Goal: Information Seeking & Learning: Learn about a topic

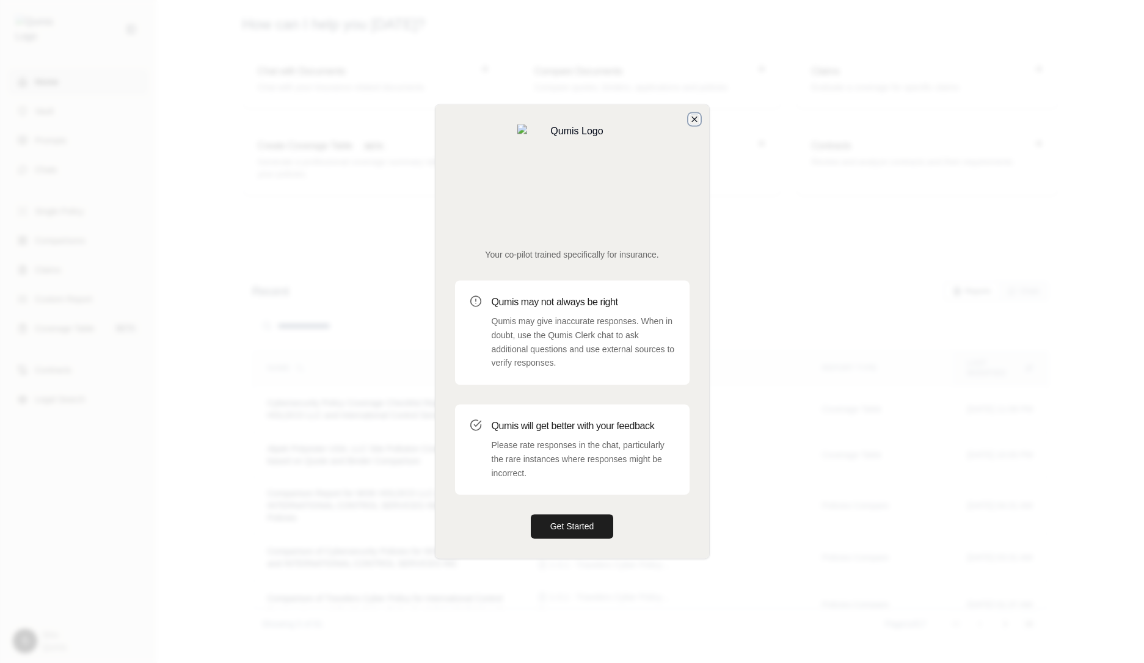
click at [690, 124] on icon "button" at bounding box center [695, 119] width 10 height 10
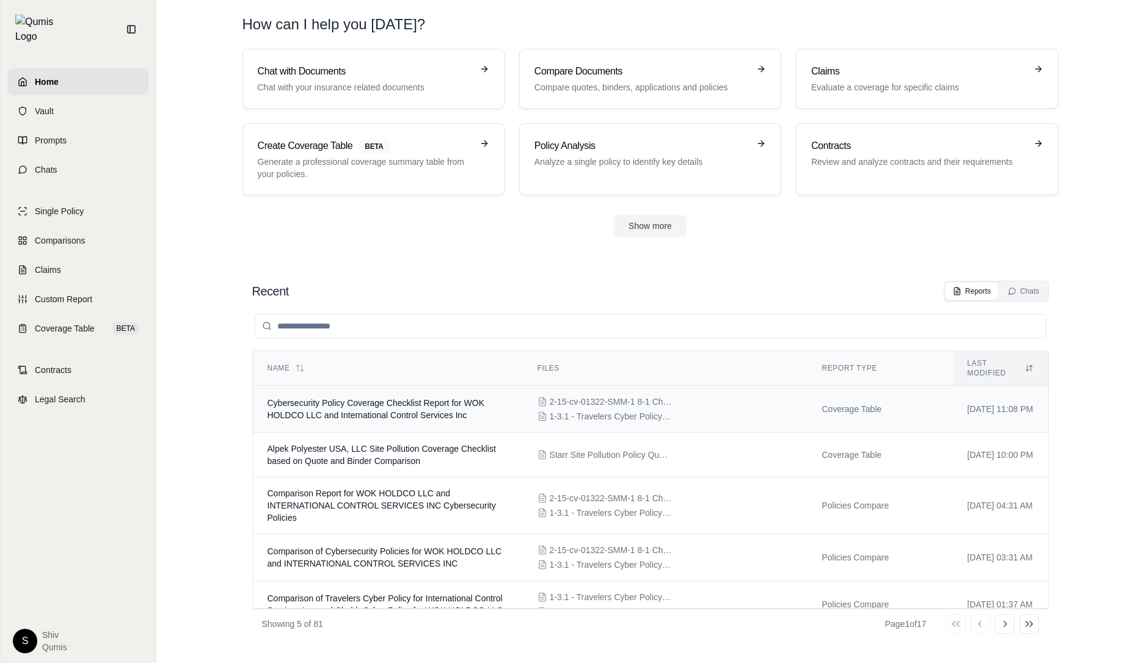
click at [374, 408] on span "Cybersecurity Policy Coverage Checklist Report for WOK HOLDCO LLC and Internati…" at bounding box center [376, 409] width 217 height 22
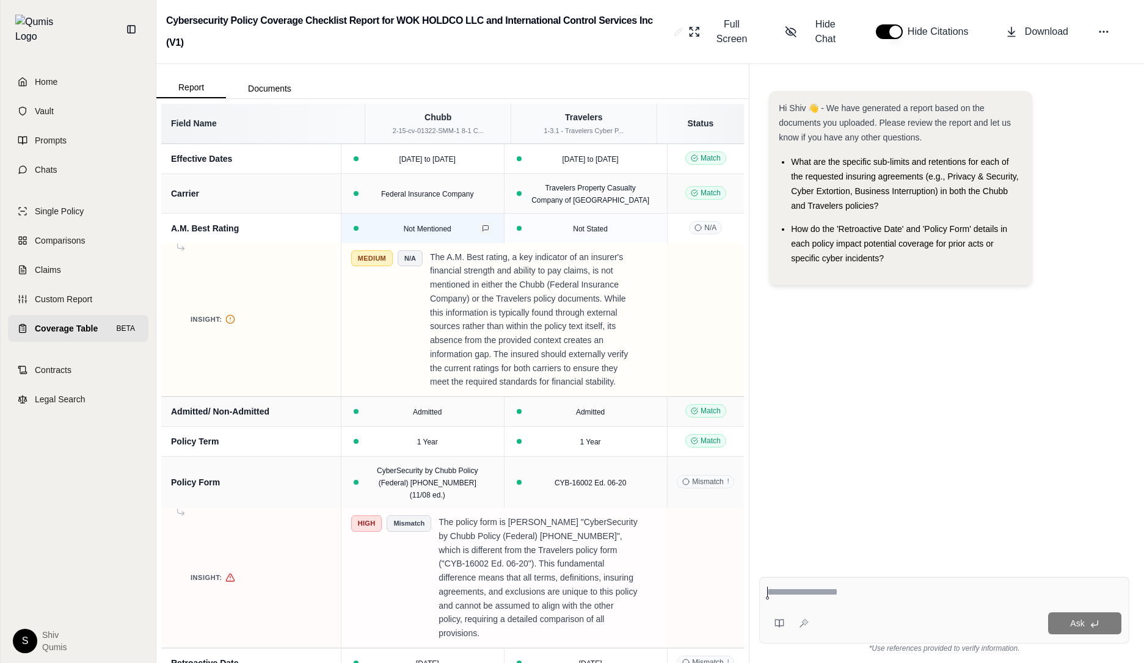
click at [489, 230] on icon at bounding box center [485, 228] width 7 height 7
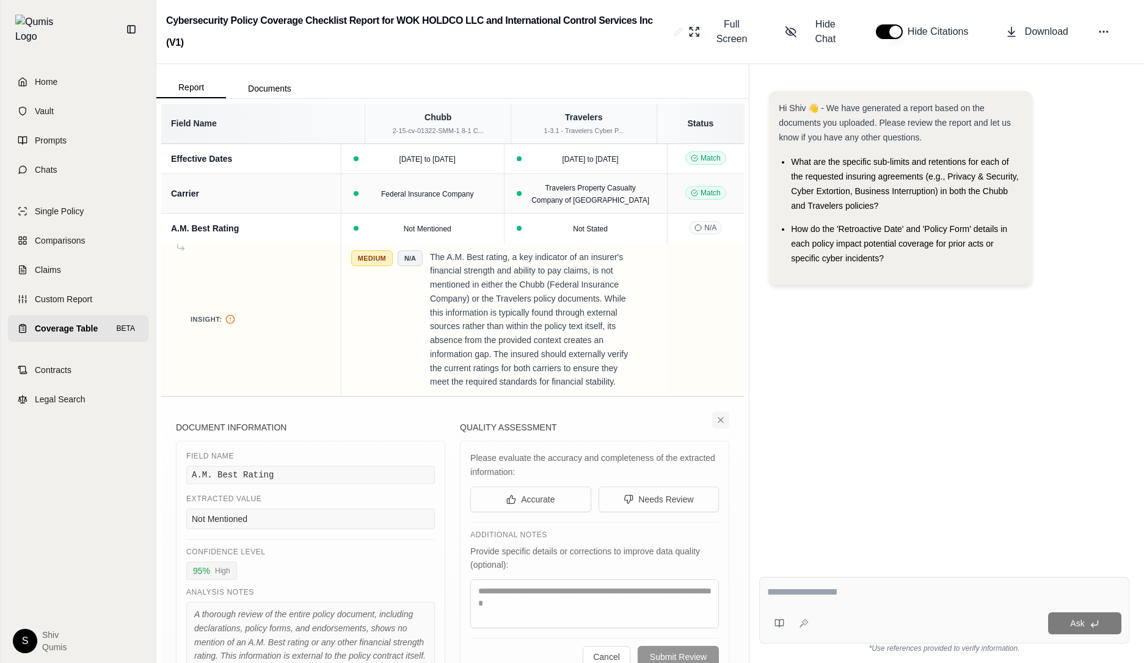
click at [720, 425] on icon at bounding box center [721, 420] width 10 height 10
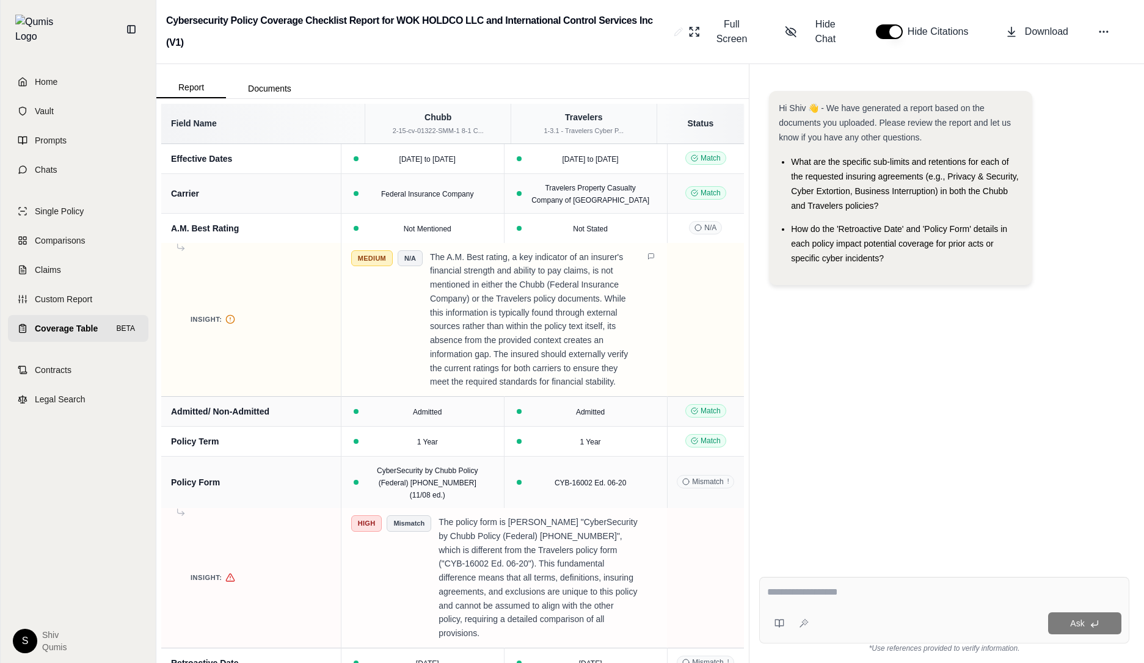
click at [423, 259] on span "N/A" at bounding box center [410, 258] width 25 height 16
click at [393, 259] on span "Medium" at bounding box center [372, 258] width 42 height 16
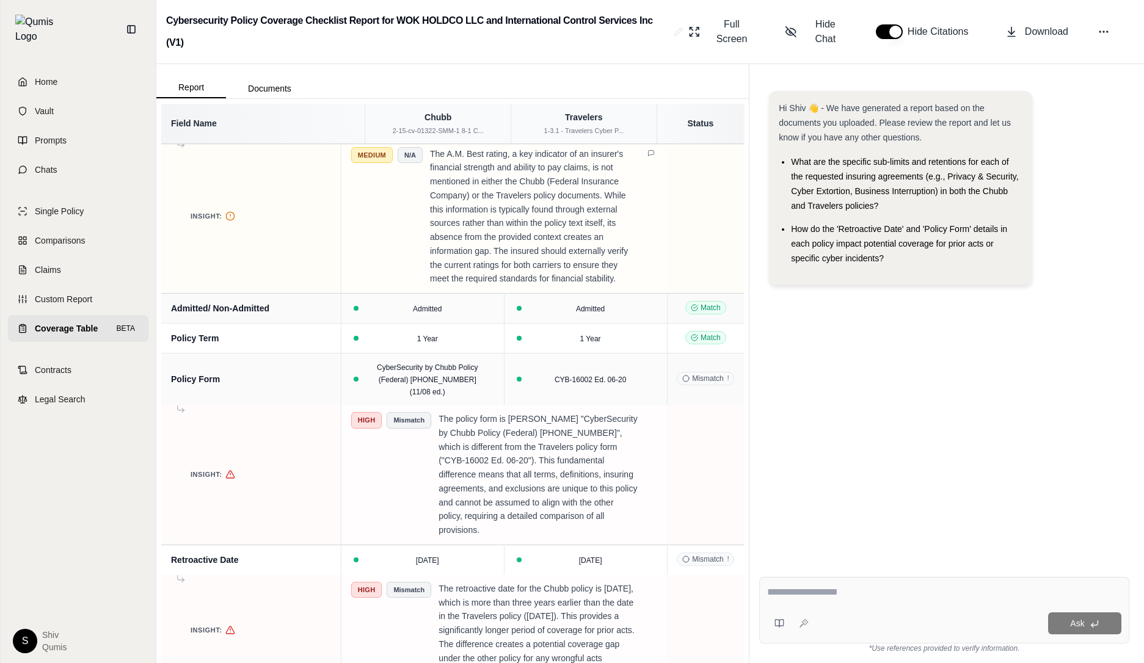
scroll to position [304, 0]
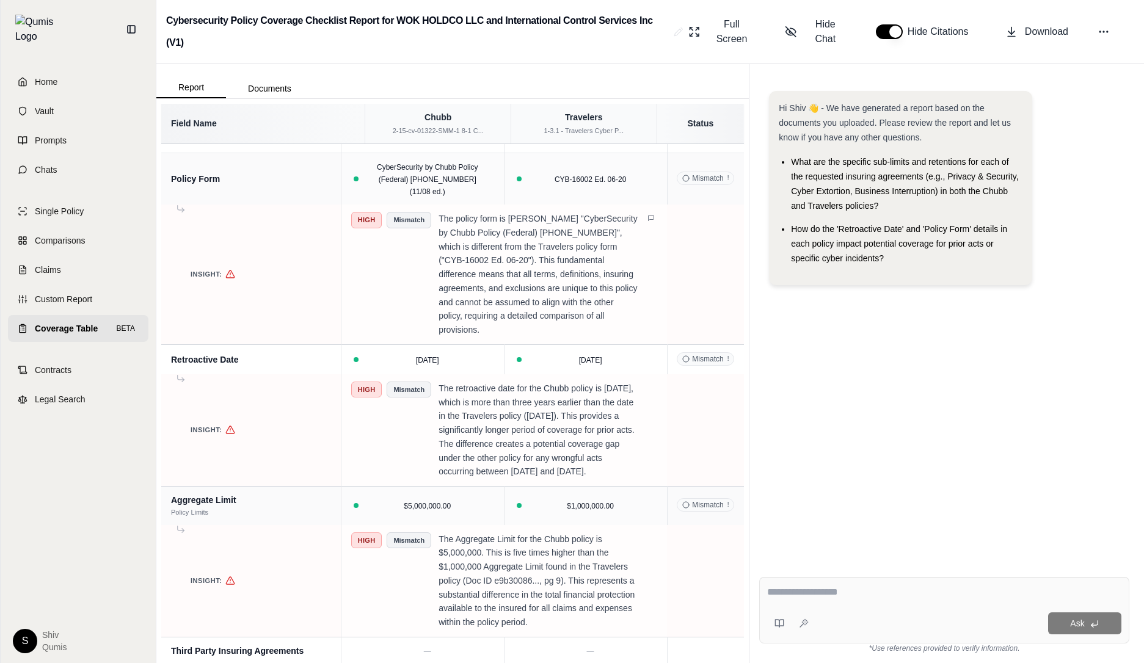
click at [431, 228] on span "Mismatch" at bounding box center [409, 220] width 45 height 16
click at [612, 321] on p "The policy form is [PERSON_NAME] "CyberSecurity by Chubb Policy (Federal) [PHON…" at bounding box center [538, 274] width 199 height 125
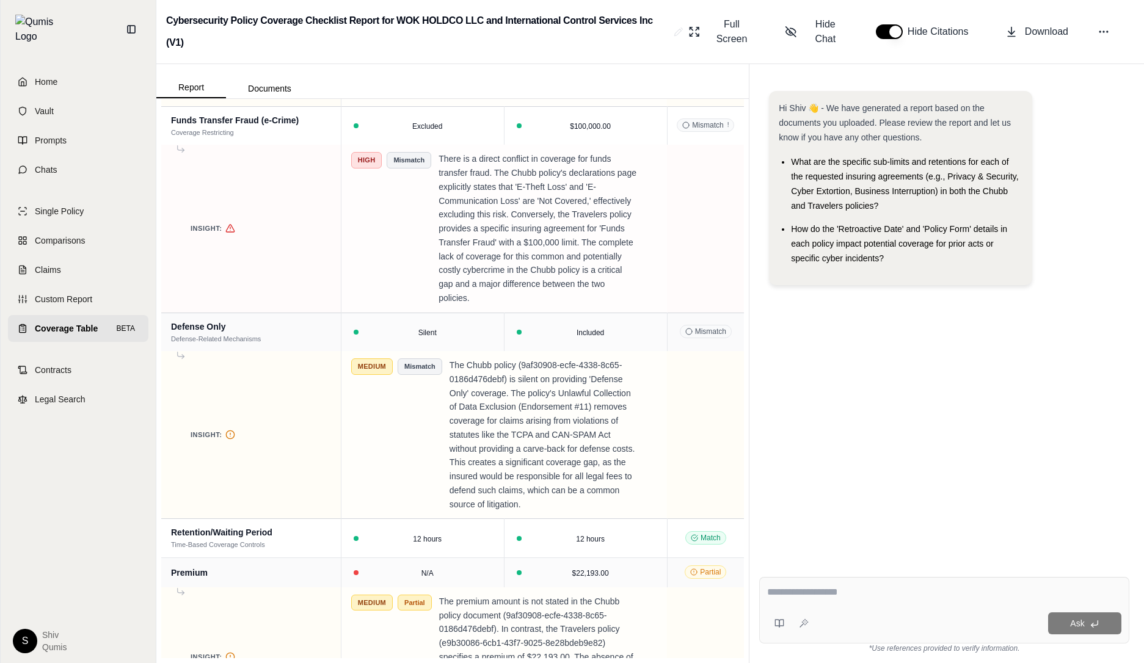
scroll to position [4321, 0]
